Goal: Task Accomplishment & Management: Use online tool/utility

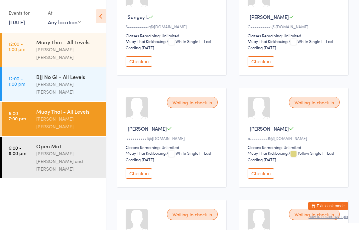
scroll to position [255, 0]
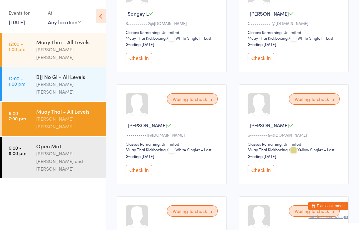
click at [145, 175] on button "Check in" at bounding box center [139, 170] width 27 height 10
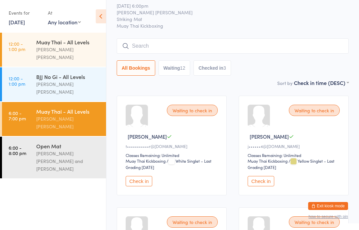
scroll to position [0, 0]
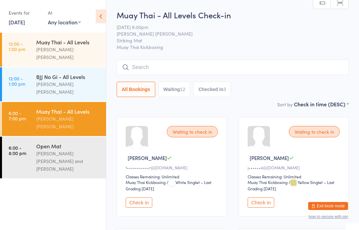
click at [185, 70] on input "search" at bounding box center [233, 67] width 232 height 15
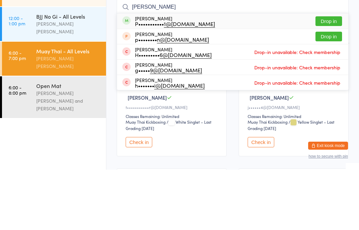
type input "[PERSON_NAME]"
click at [327, 77] on button "Drop in" at bounding box center [329, 82] width 27 height 10
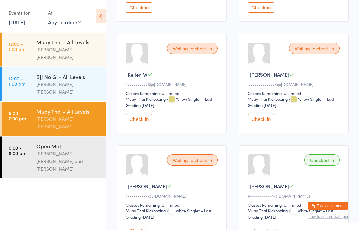
scroll to position [406, 0]
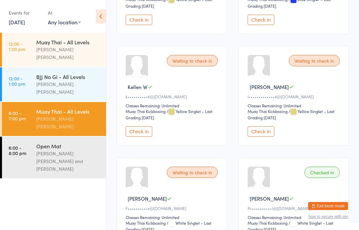
click at [148, 136] on button "Check in" at bounding box center [139, 131] width 27 height 10
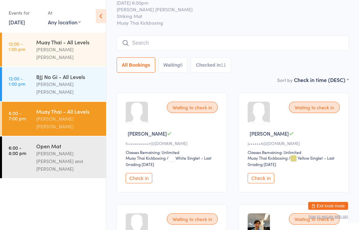
scroll to position [0, 0]
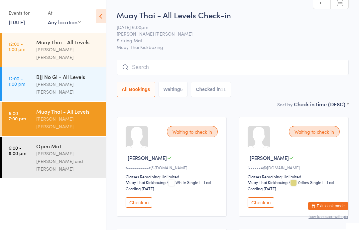
click at [164, 60] on input "search" at bounding box center [233, 67] width 232 height 15
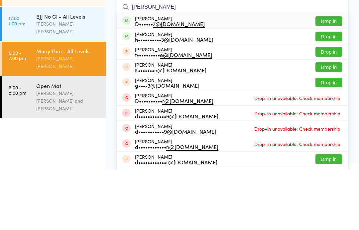
type input "[PERSON_NAME]"
click at [331, 77] on button "Drop in" at bounding box center [329, 82] width 27 height 10
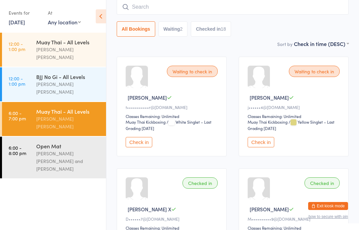
click at [31, 136] on link "6:00 - 8:00 pm Open Mat [PERSON_NAME] [PERSON_NAME] and [PERSON_NAME]" at bounding box center [54, 157] width 104 height 42
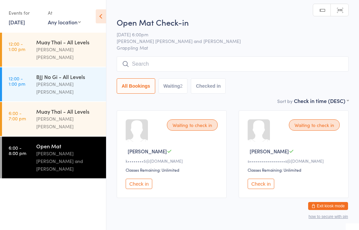
click at [138, 185] on button "Check in" at bounding box center [139, 183] width 27 height 10
